Goal: Find specific page/section: Find specific page/section

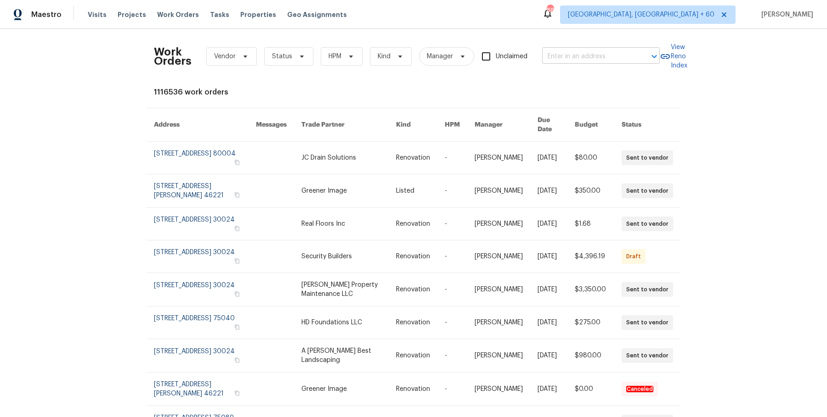
click at [617, 53] on input "text" at bounding box center [588, 57] width 92 height 14
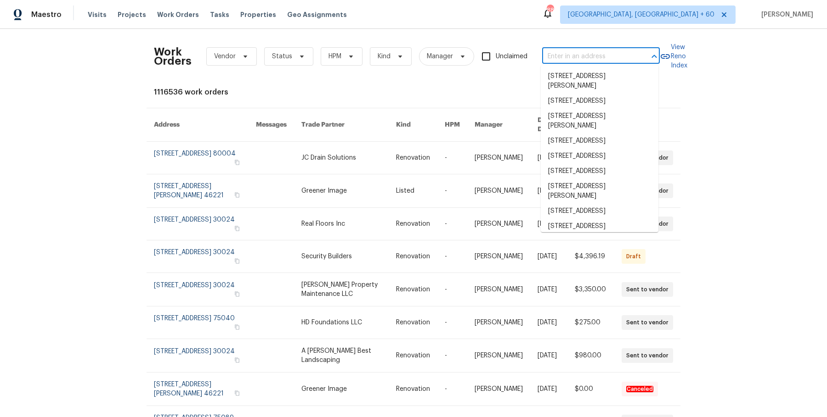
paste input "[STREET_ADDRESS]"
type input "[STREET_ADDRESS]"
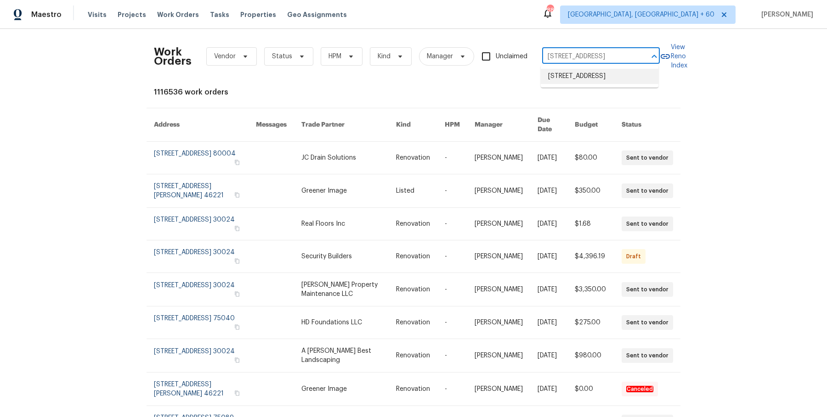
click at [594, 75] on li "[STREET_ADDRESS]" at bounding box center [599, 76] width 118 height 15
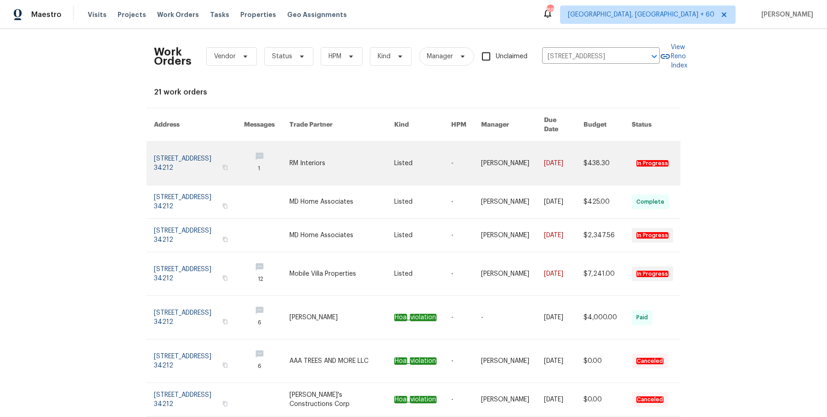
click at [538, 161] on td "[DATE]" at bounding box center [555, 164] width 39 height 44
click at [500, 151] on link at bounding box center [512, 163] width 63 height 43
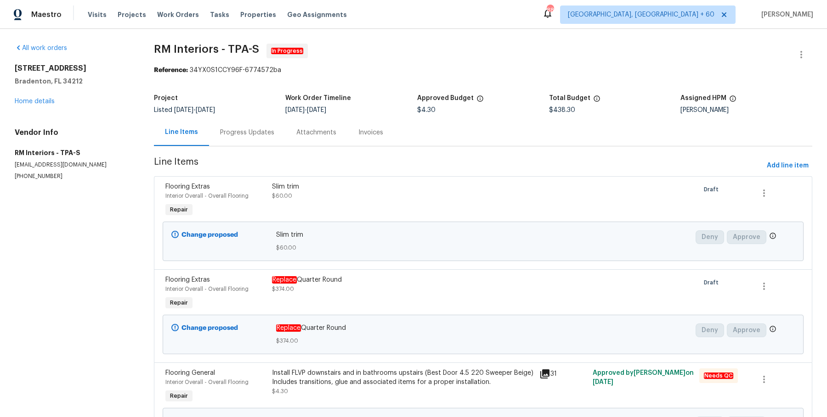
click at [39, 106] on div "All work orders [STREET_ADDRESS] Home details Vendor Info RM Interiors - TPA-S …" at bounding box center [73, 112] width 117 height 137
click at [45, 98] on link "Home details" at bounding box center [35, 101] width 40 height 6
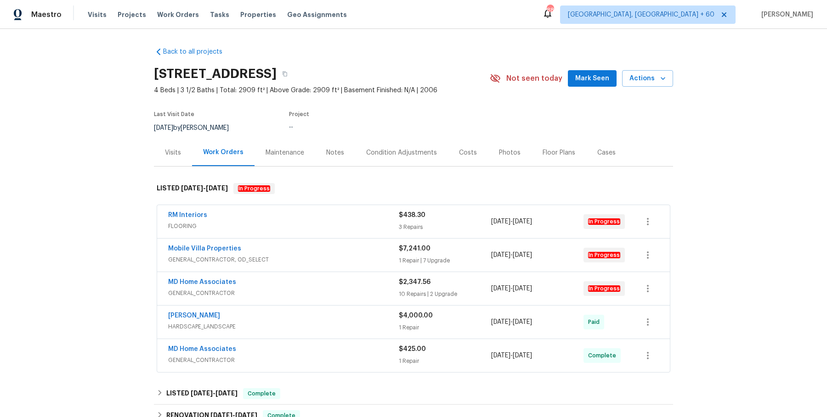
click at [362, 220] on div "RM Interiors" at bounding box center [283, 216] width 231 height 11
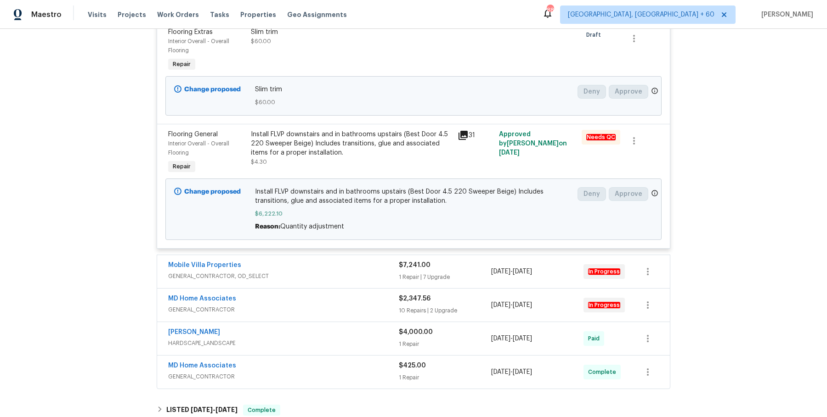
scroll to position [437, 0]
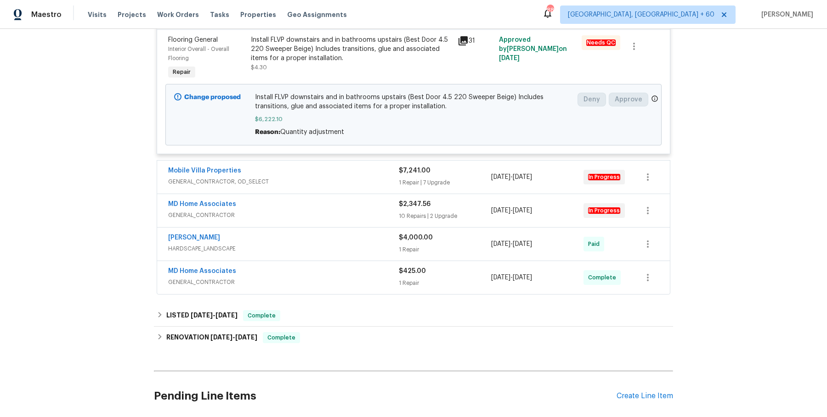
click at [388, 184] on span "GENERAL_CONTRACTOR, OD_SELECT" at bounding box center [283, 181] width 231 height 9
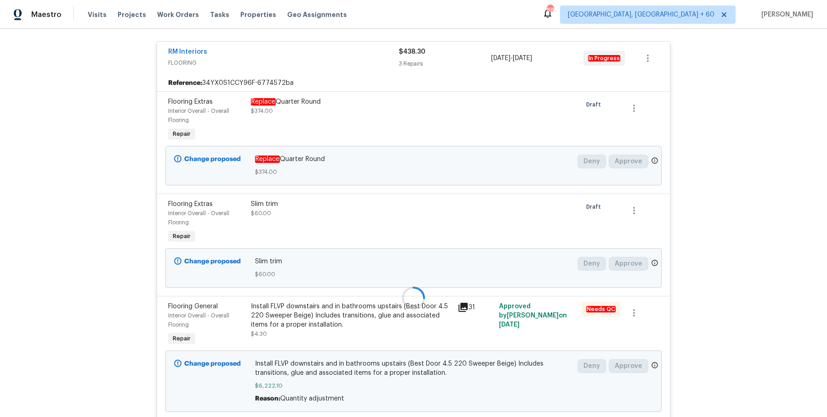
scroll to position [182, 0]
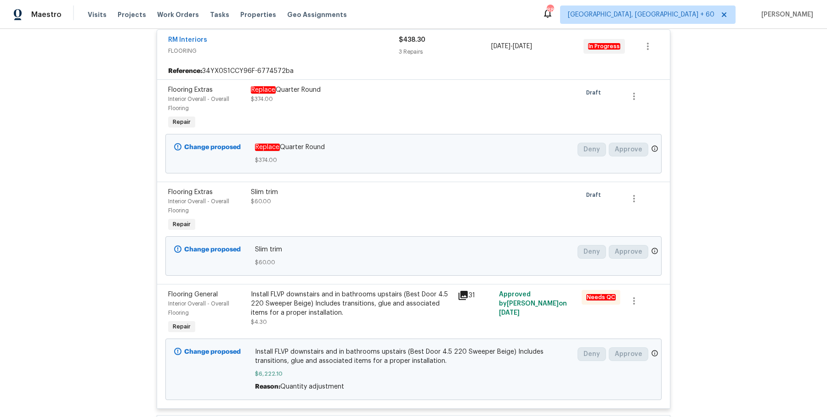
click at [349, 297] on div "Install FLVP downstairs and in bathrooms upstairs (Best Door 4.5 220 Sweeper Be…" at bounding box center [351, 304] width 201 height 28
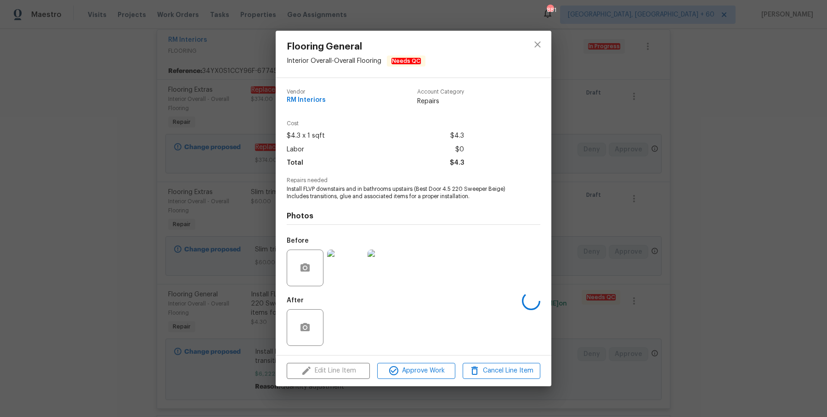
click at [617, 239] on div "Flooring General Interior Overall - Overall Flooring Needs QC Vendor RM Interio…" at bounding box center [413, 208] width 827 height 417
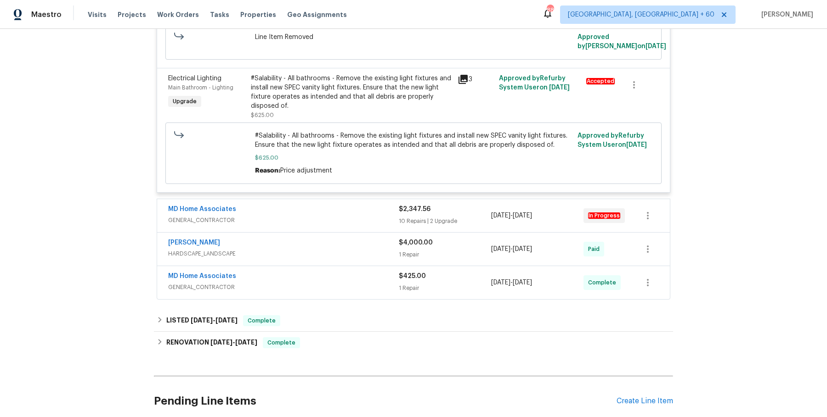
click at [359, 205] on div "MD Home Associates" at bounding box center [283, 210] width 231 height 11
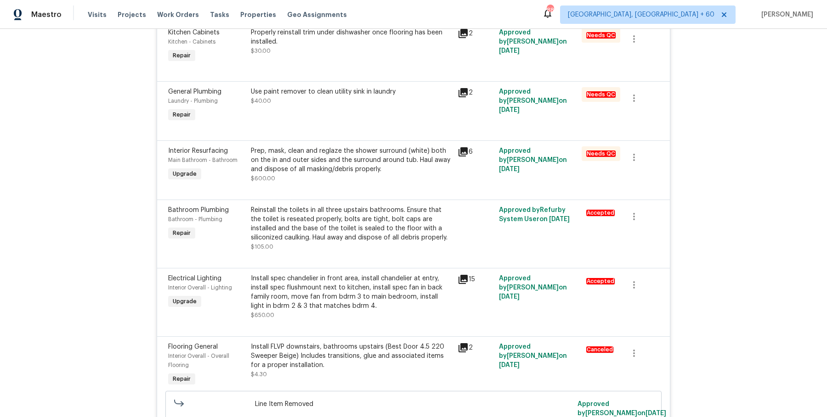
scroll to position [3044, 0]
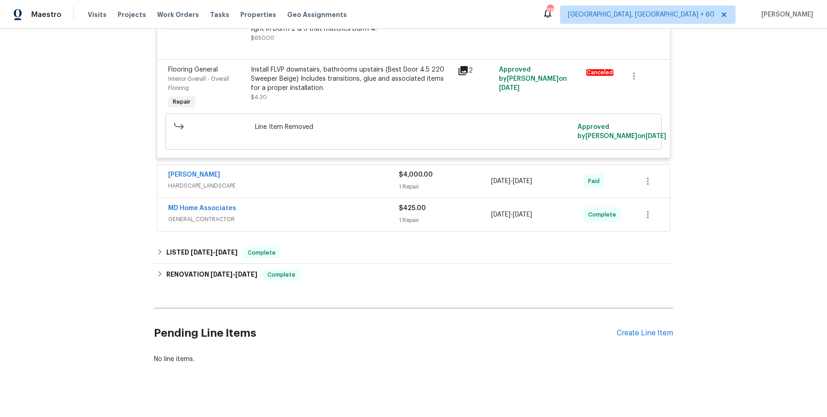
click at [377, 170] on div "[PERSON_NAME]" at bounding box center [283, 175] width 231 height 11
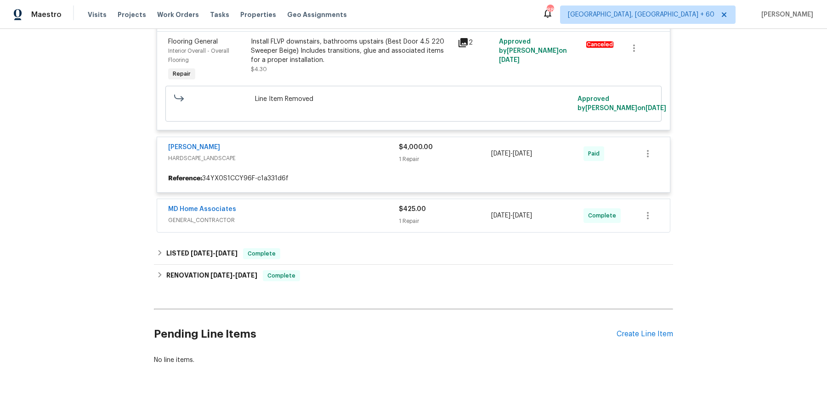
scroll to position [3192, 0]
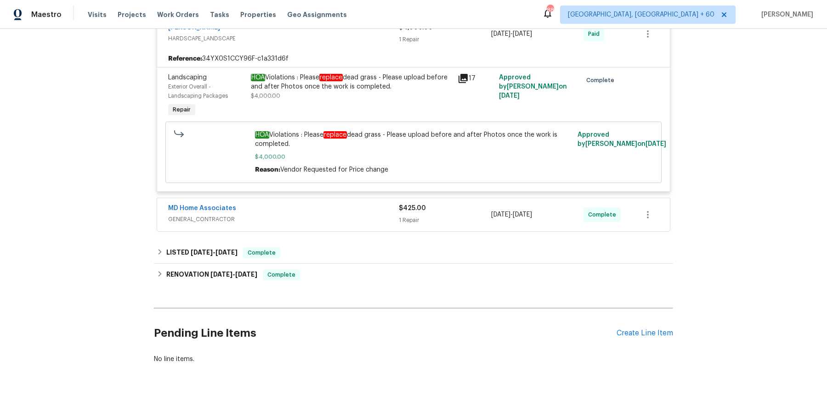
click at [354, 204] on div "MD Home Associates" at bounding box center [283, 209] width 231 height 11
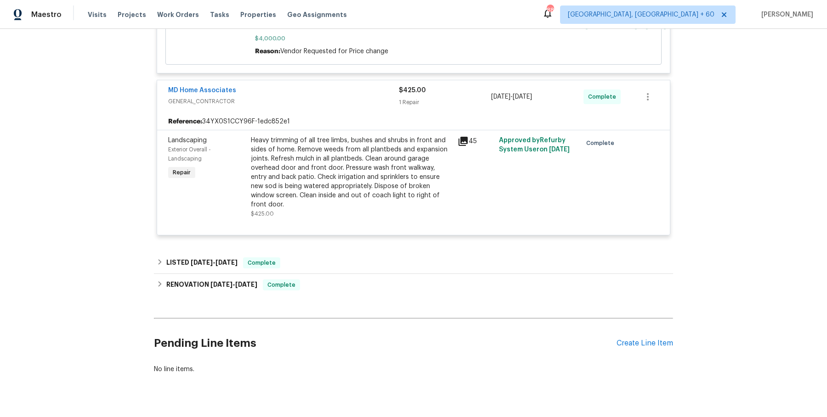
scroll to position [3312, 0]
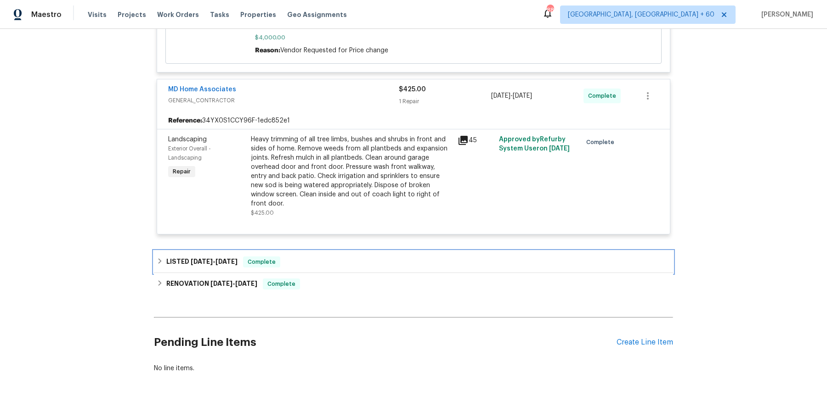
click at [342, 251] on div "LISTED [DATE] - [DATE] Complete" at bounding box center [413, 262] width 519 height 22
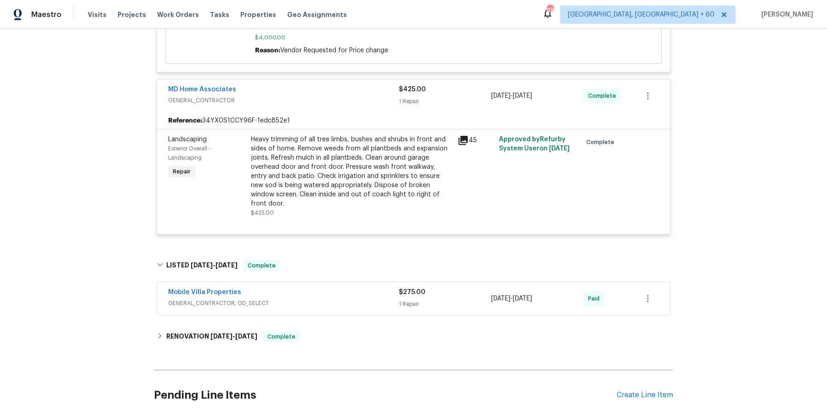
click at [330, 288] on div "Mobile Villa Properties" at bounding box center [283, 293] width 231 height 11
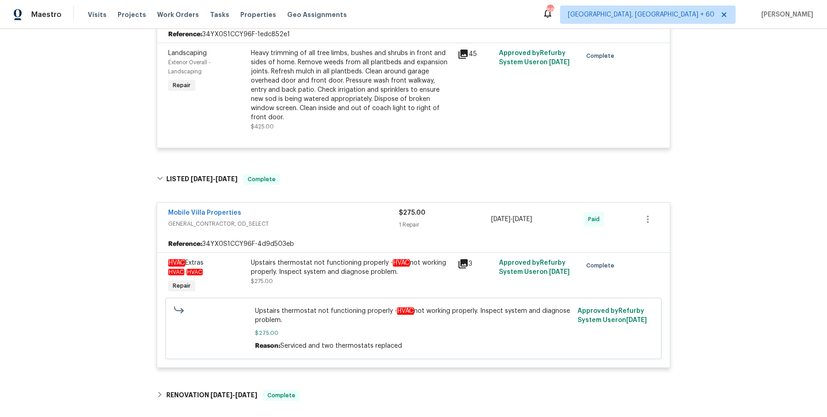
scroll to position [3408, 0]
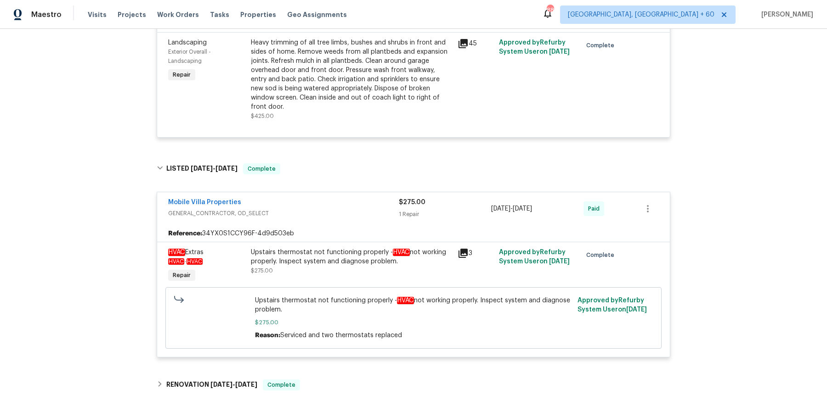
click at [321, 332] on div "Upstairs thermostat not functioning properly - HVAC not working properly. Inspe…" at bounding box center [413, 318] width 490 height 67
click at [304, 374] on div "RENOVATION [DATE] - [DATE] Complete" at bounding box center [413, 385] width 519 height 22
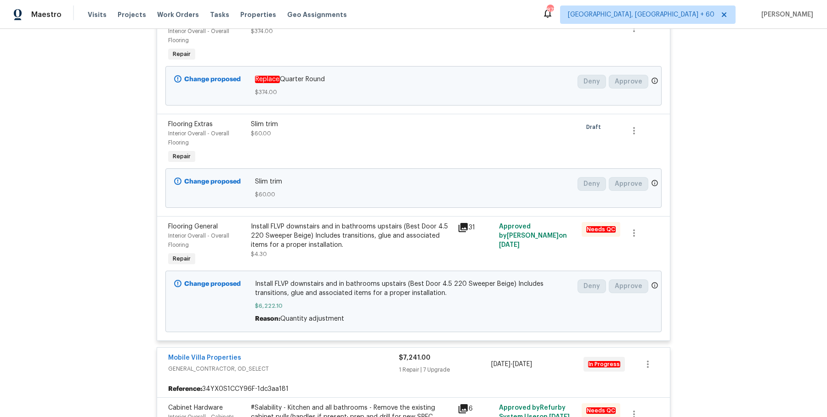
scroll to position [0, 0]
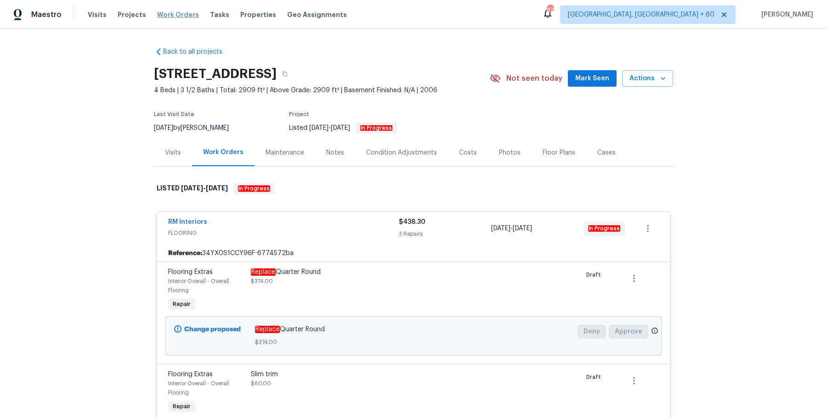
click at [173, 14] on span "Work Orders" at bounding box center [178, 14] width 42 height 9
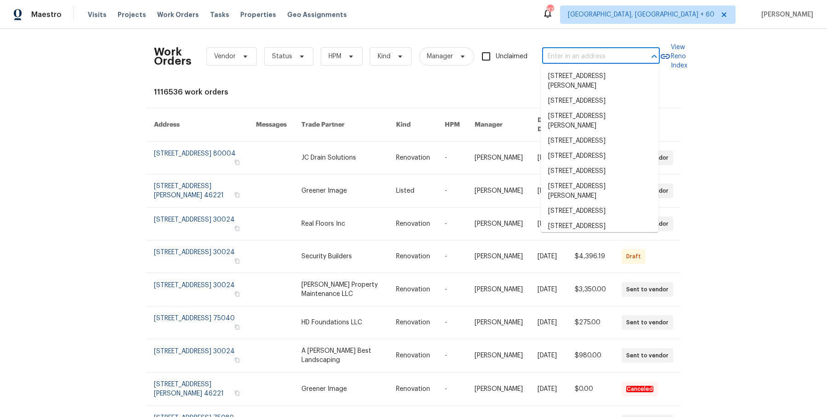
click at [620, 56] on input "text" at bounding box center [588, 57] width 92 height 14
paste input "[STREET_ADDRESS]"
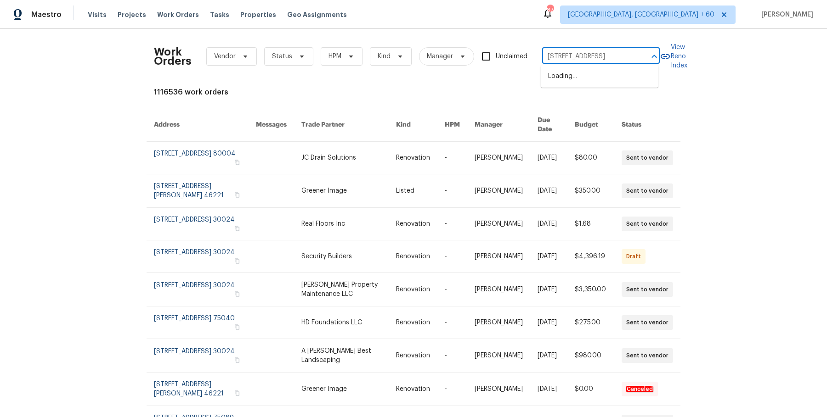
scroll to position [0, 22]
drag, startPoint x: 566, startPoint y: 59, endPoint x: 711, endPoint y: 59, distance: 144.6
click at [711, 59] on div "Work Orders Vendor Status HPM Kind Manager Unclaimed [STREET_ADDRESS] ​ View Re…" at bounding box center [413, 223] width 827 height 388
type input "7526 Fairlinks"
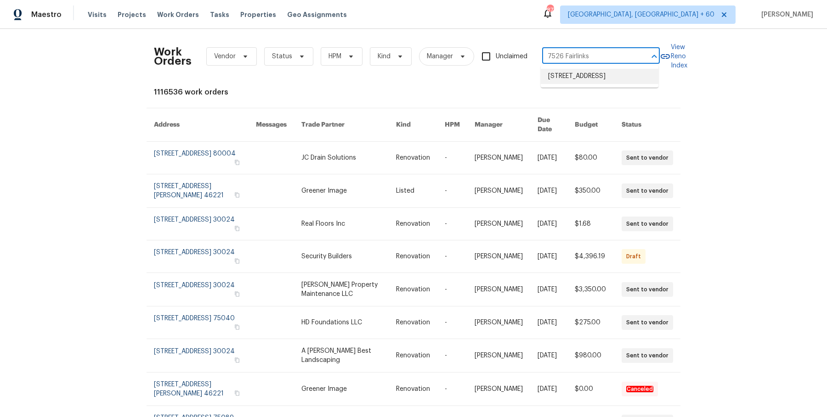
click at [603, 79] on li "[STREET_ADDRESS]" at bounding box center [599, 76] width 118 height 15
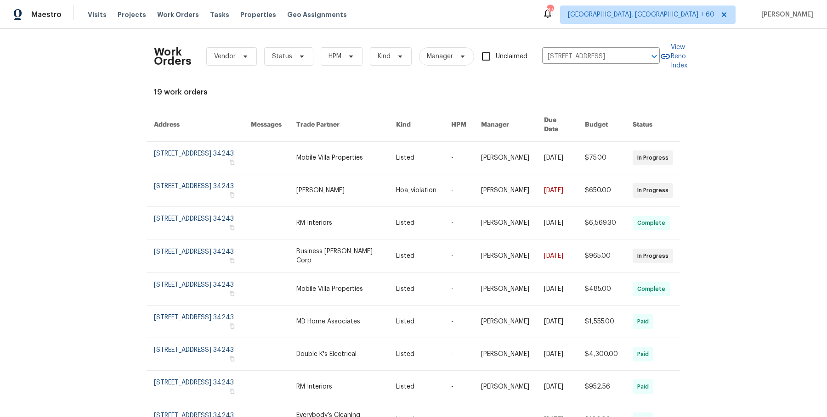
click at [494, 146] on link at bounding box center [512, 158] width 63 height 32
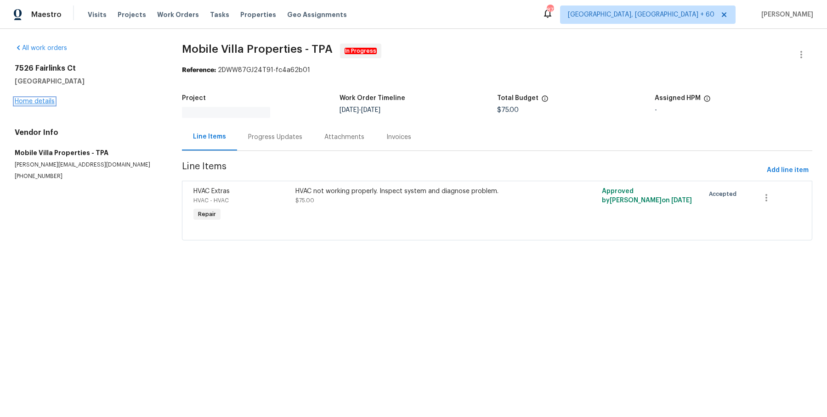
click at [47, 102] on link "Home details" at bounding box center [35, 101] width 40 height 6
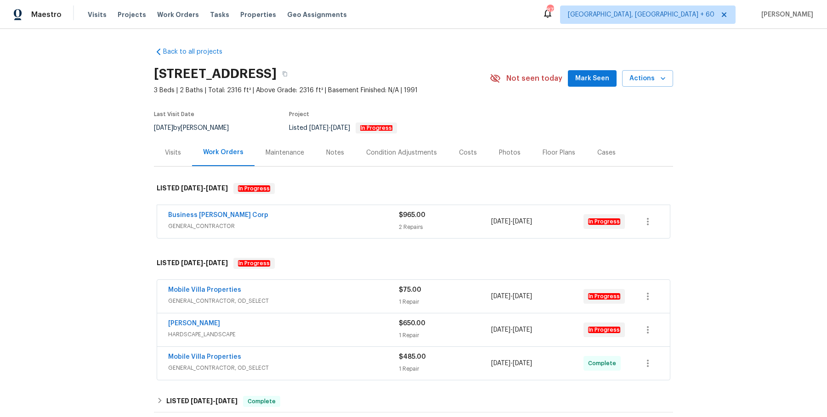
click at [309, 207] on div "Business [PERSON_NAME] Corp GENERAL_CONTRACTOR $965.00 2 Repairs [DATE] - [DATE…" at bounding box center [413, 221] width 512 height 33
click at [320, 220] on div "Business [PERSON_NAME] Corp" at bounding box center [283, 216] width 231 height 11
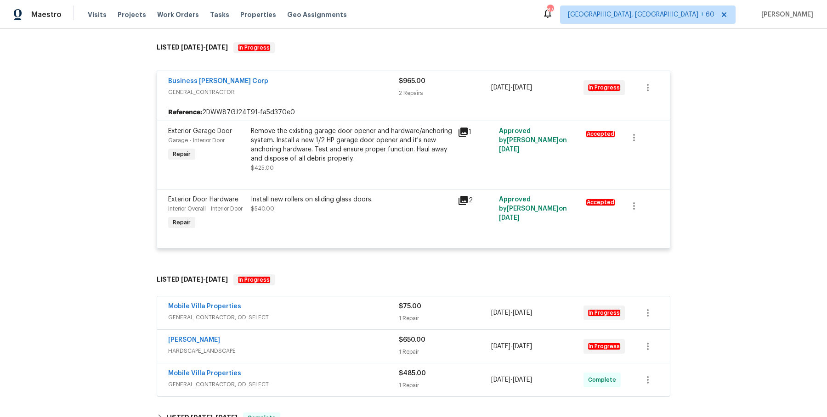
scroll to position [142, 0]
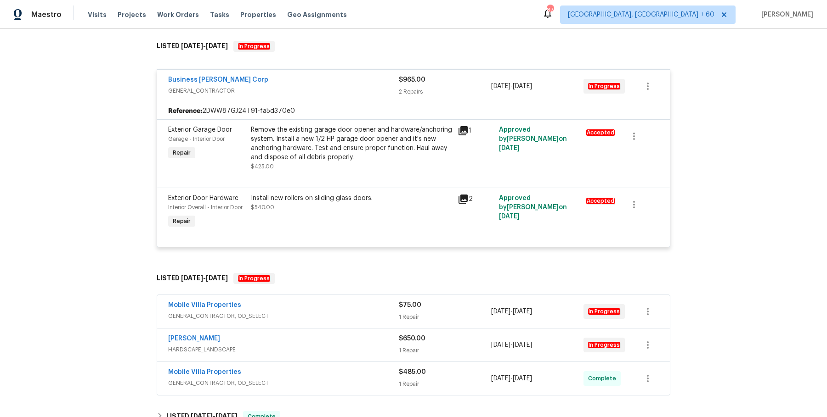
click at [306, 296] on div "Mobile Villa Properties GENERAL_CONTRACTOR, OD_SELECT $75.00 1 Repair [DATE] - …" at bounding box center [413, 311] width 512 height 33
click at [306, 312] on span "GENERAL_CONTRACTOR, OD_SELECT" at bounding box center [283, 316] width 231 height 9
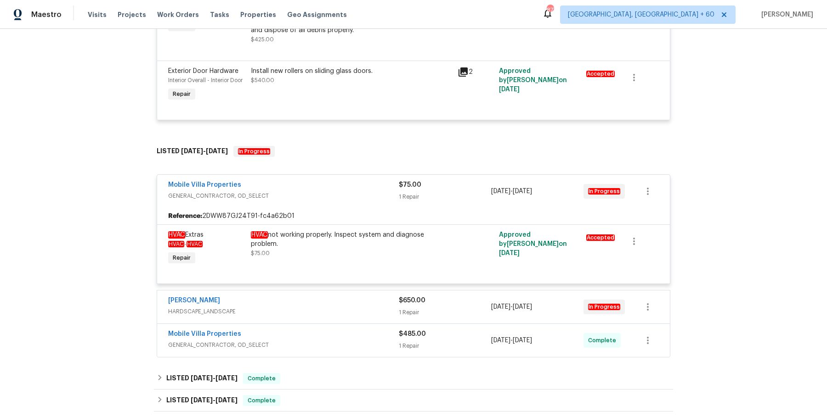
click at [306, 312] on span "HARDSCAPE_LANDSCAPE" at bounding box center [283, 311] width 231 height 9
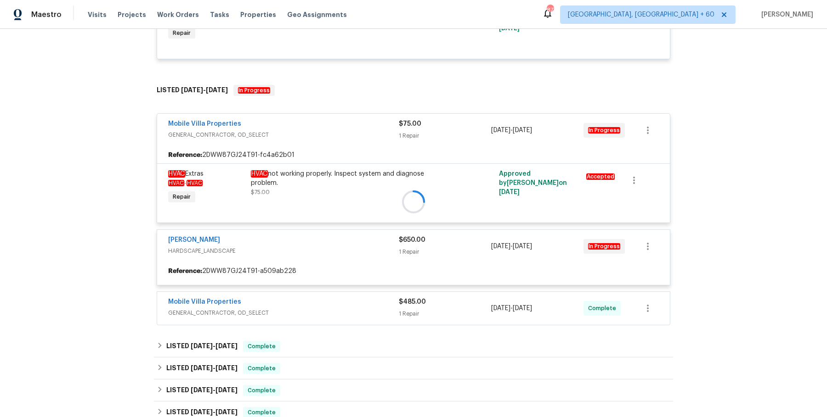
scroll to position [334, 0]
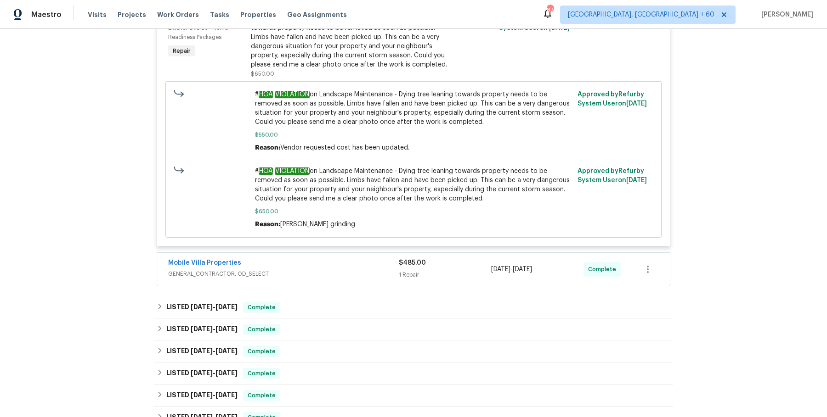
click at [318, 267] on div "Mobile Villa Properties" at bounding box center [283, 264] width 231 height 11
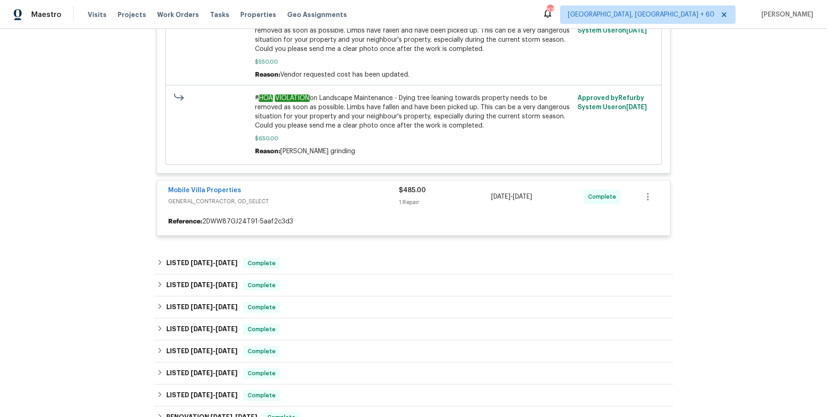
scroll to position [733, 0]
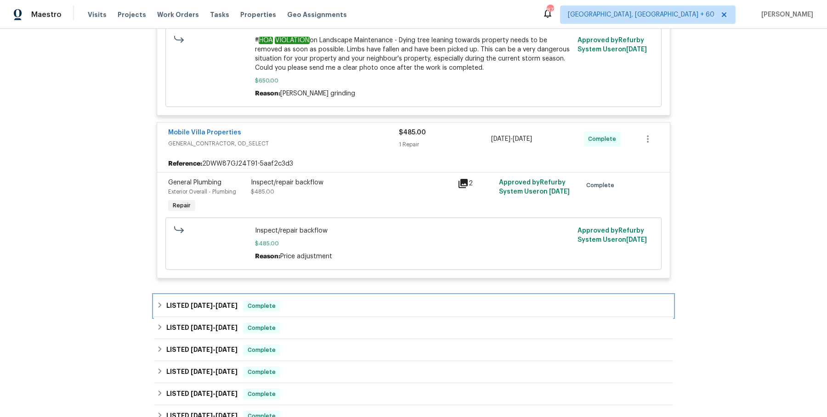
click at [324, 303] on div "LISTED [DATE] - [DATE] Complete" at bounding box center [413, 306] width 513 height 11
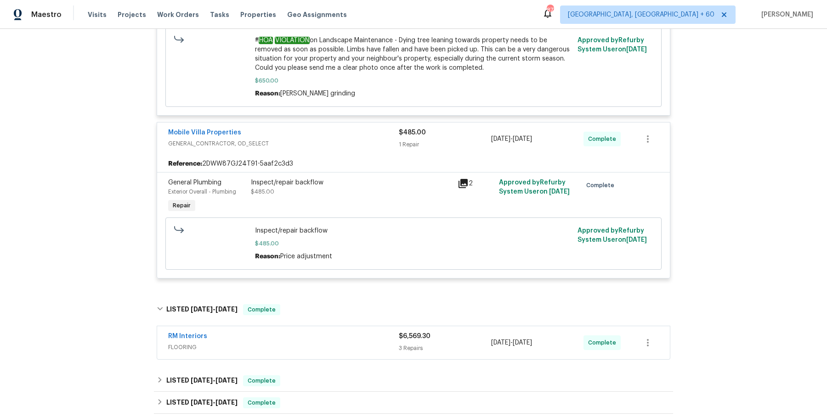
click at [323, 336] on div "RM Interiors" at bounding box center [283, 337] width 231 height 11
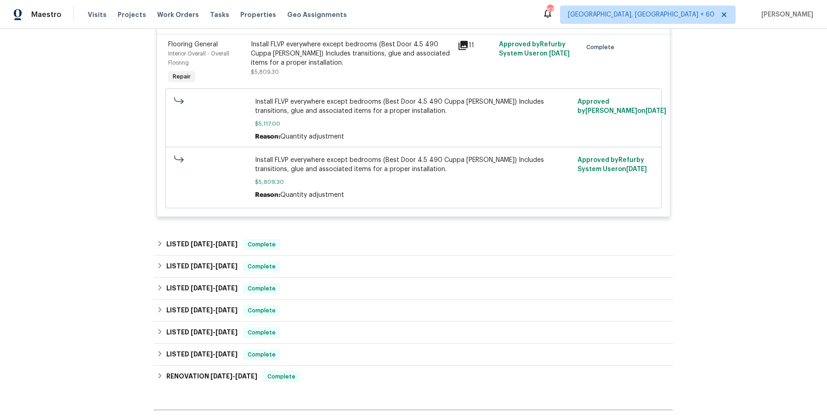
scroll to position [1321, 0]
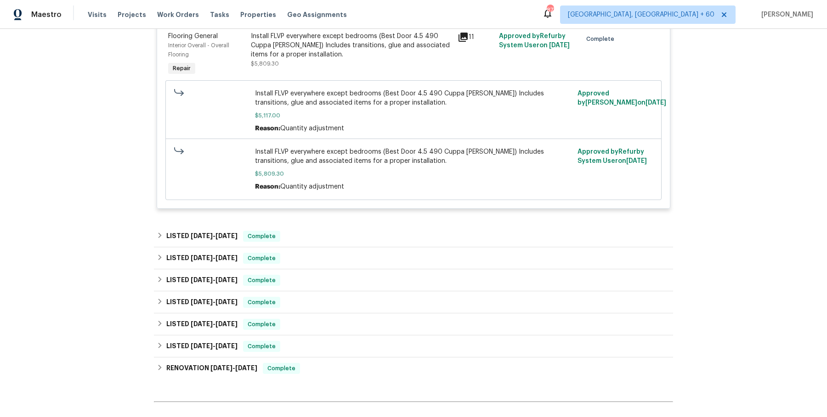
click at [334, 242] on div "LISTED [DATE] - [DATE] Complete" at bounding box center [413, 236] width 519 height 22
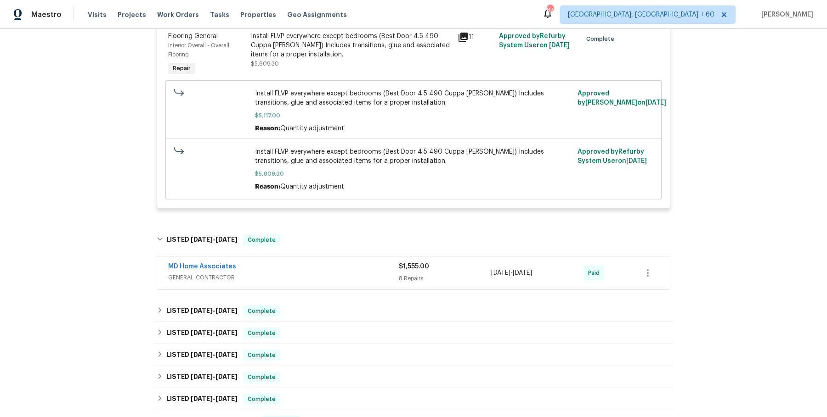
click at [333, 282] on div "MD Home Associates GENERAL_CONTRACTOR" at bounding box center [283, 273] width 231 height 22
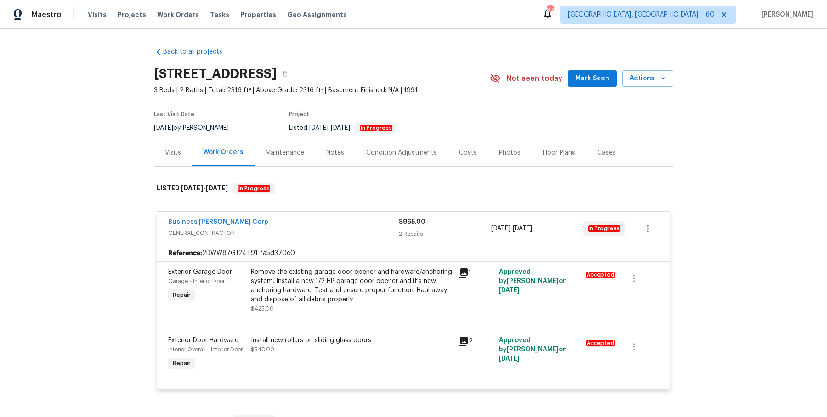
scroll to position [0, 0]
